Goal: Task Accomplishment & Management: Manage account settings

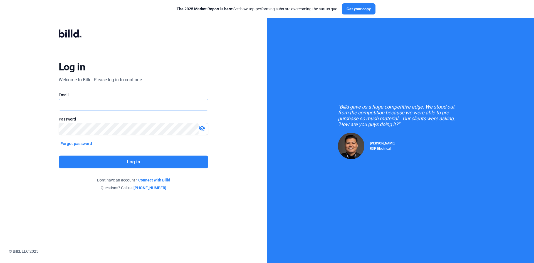
type input "[EMAIL_ADDRESS][DOMAIN_NAME]"
click at [168, 164] on button "Log in" at bounding box center [134, 161] width 150 height 13
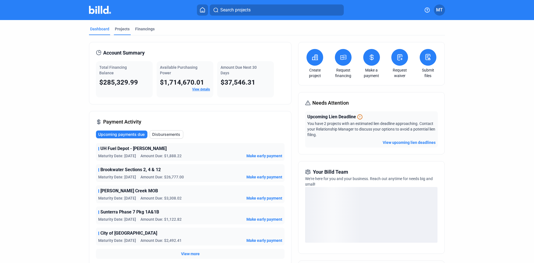
click at [117, 32] on div "Projects" at bounding box center [122, 30] width 17 height 9
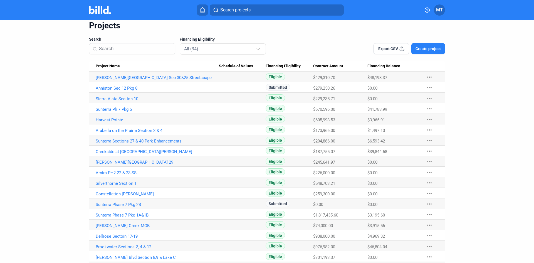
scroll to position [83, 0]
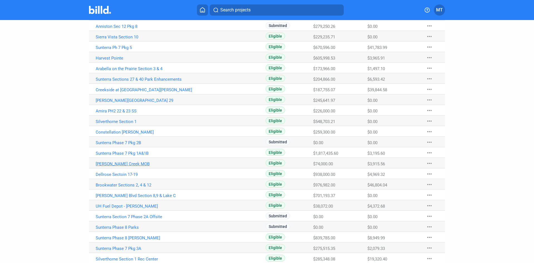
click at [124, 165] on link "[PERSON_NAME] Creek MOB" at bounding box center [157, 163] width 123 height 5
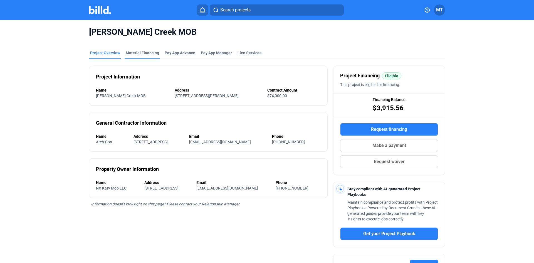
click at [142, 57] on div "Material Financing" at bounding box center [143, 54] width 36 height 9
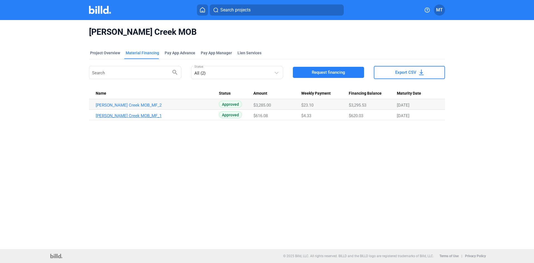
click at [100, 117] on link "[PERSON_NAME] Creek MOB_MF_1" at bounding box center [157, 115] width 123 height 5
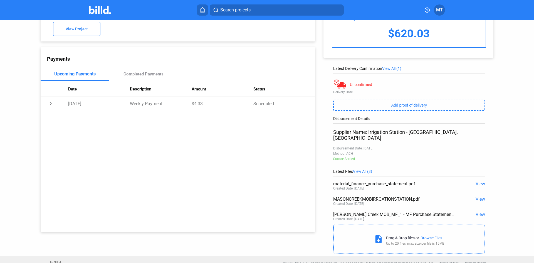
scroll to position [40, 0]
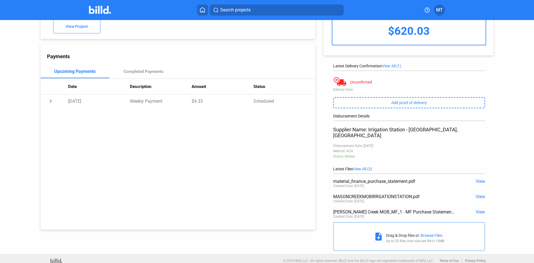
click at [477, 194] on span "View" at bounding box center [480, 196] width 9 height 5
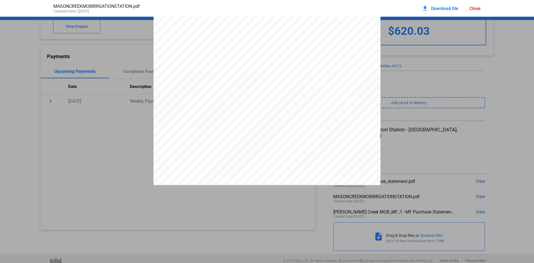
scroll to position [585, 0]
click at [479, 9] on div "Close" at bounding box center [474, 8] width 11 height 5
